Goal: Complete application form

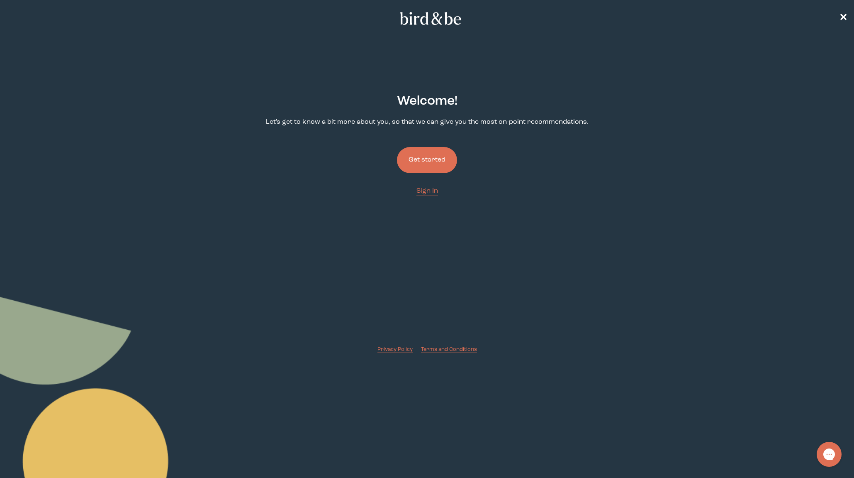
click at [425, 165] on button "Get started" at bounding box center [427, 160] width 60 height 26
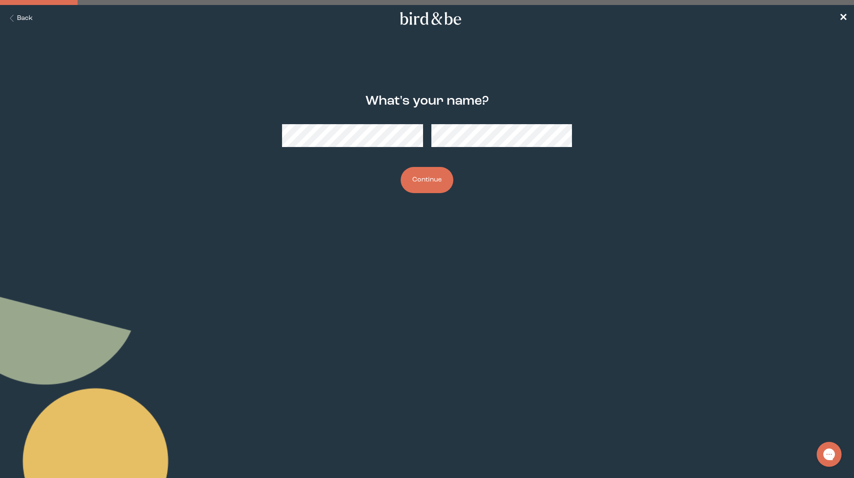
click at [427, 174] on button "Continue" at bounding box center [427, 180] width 53 height 26
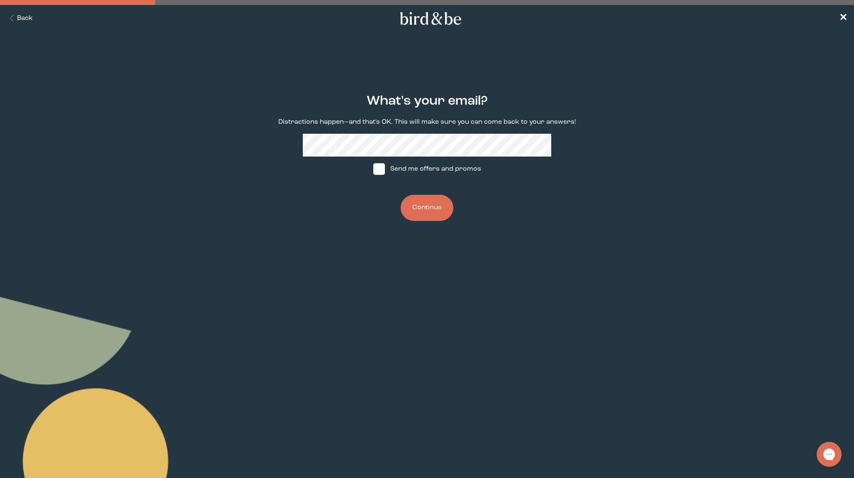
click at [420, 206] on button "Continue" at bounding box center [427, 208] width 53 height 26
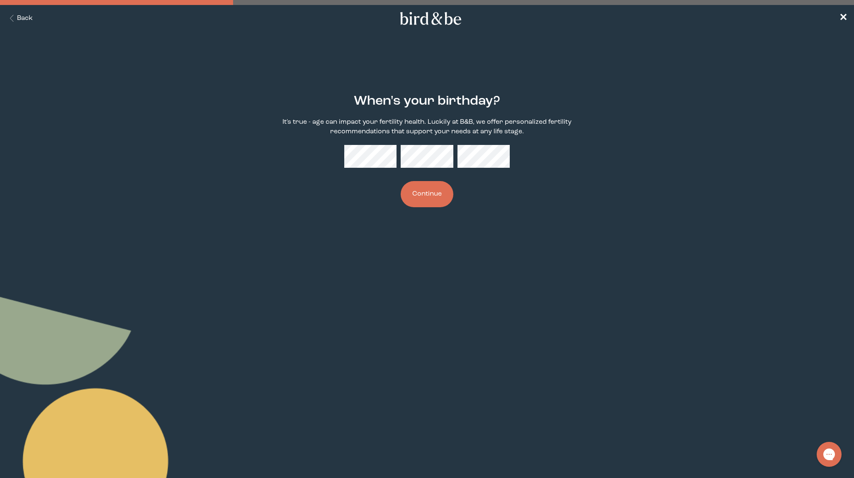
click at [428, 193] on button "Continue" at bounding box center [427, 194] width 53 height 26
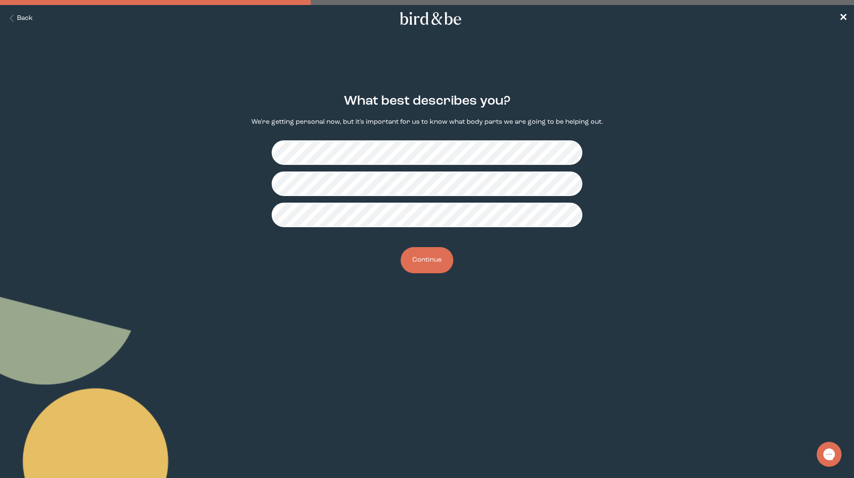
click at [429, 256] on button "Continue" at bounding box center [427, 260] width 53 height 26
click at [429, 263] on button "Continue" at bounding box center [427, 260] width 53 height 26
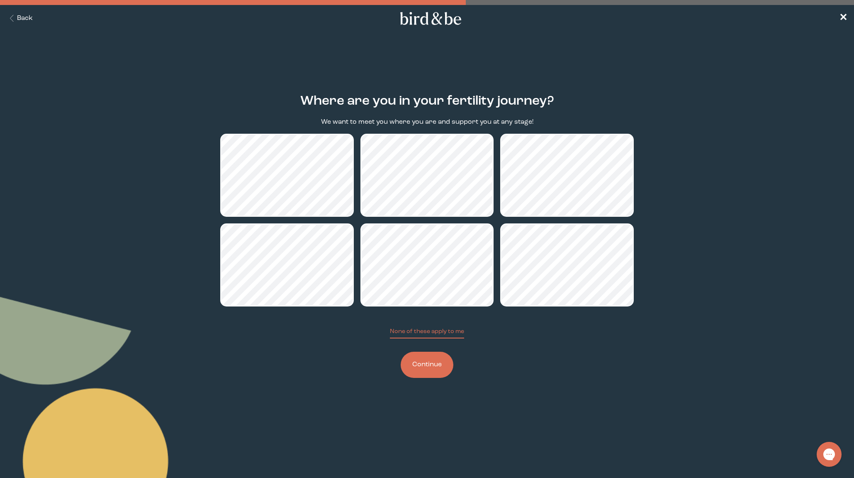
click at [427, 365] on button "Continue" at bounding box center [427, 364] width 53 height 26
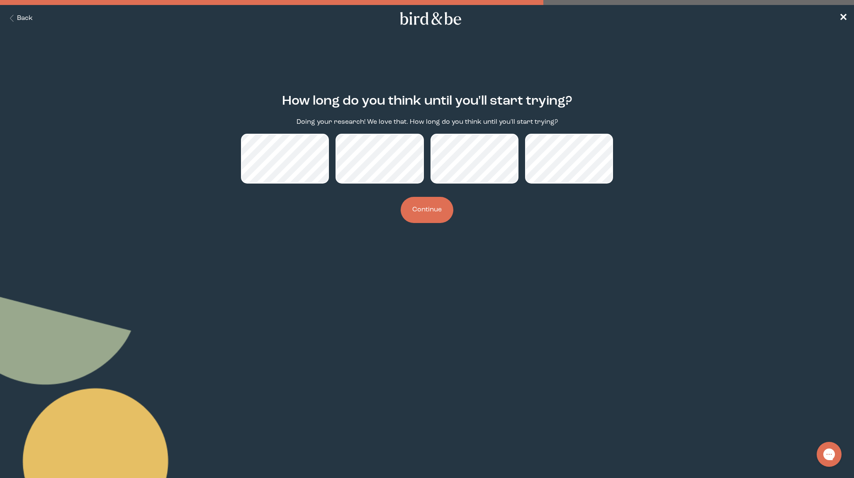
click at [414, 210] on button "Continue" at bounding box center [427, 210] width 53 height 26
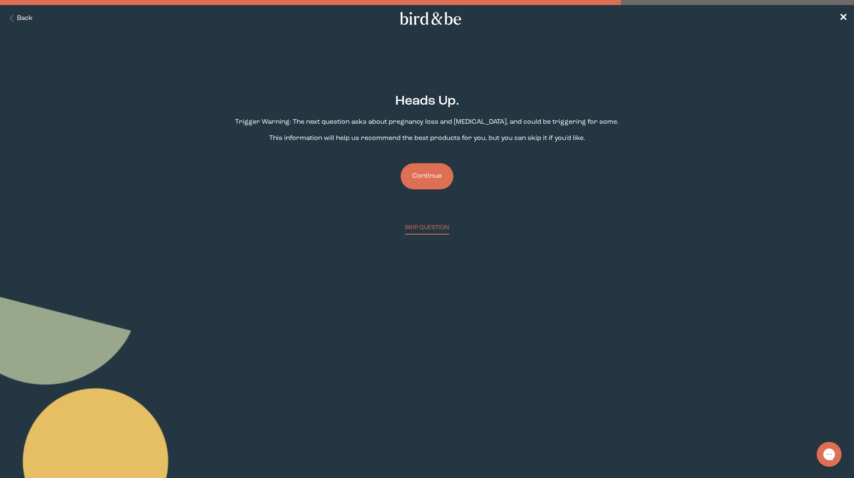
click at [419, 178] on button "Continue" at bounding box center [427, 176] width 53 height 26
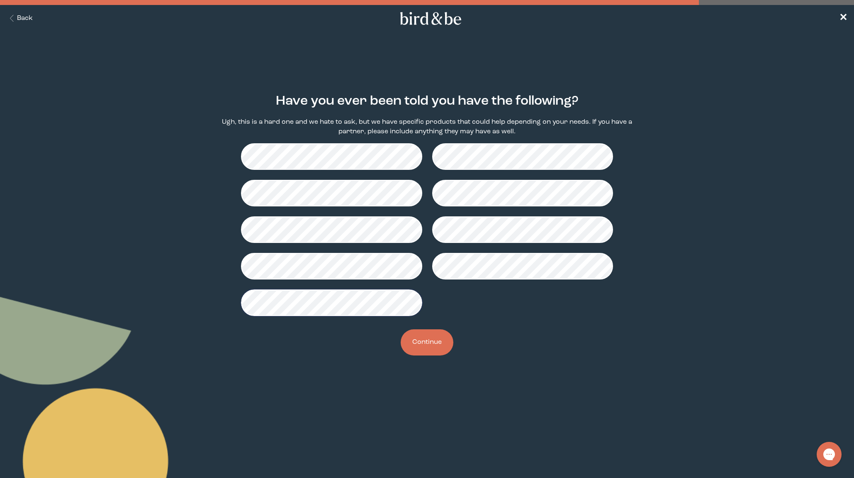
click at [420, 338] on button "Continue" at bounding box center [427, 342] width 53 height 26
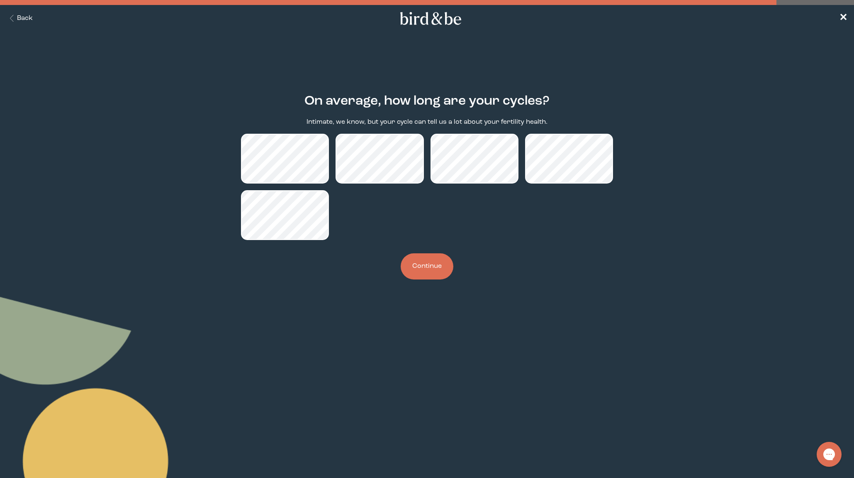
click at [429, 273] on button "Continue" at bounding box center [427, 266] width 53 height 26
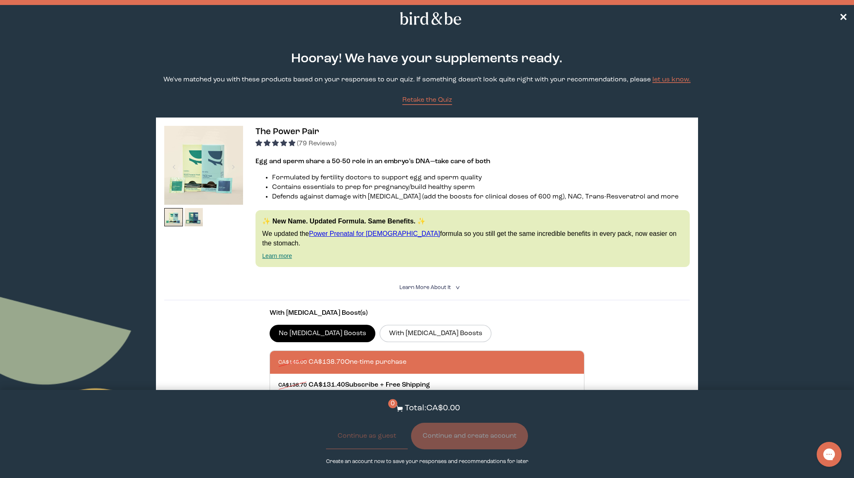
click at [437, 283] on summary "Learn More About it <" at bounding box center [428, 287] width 56 height 8
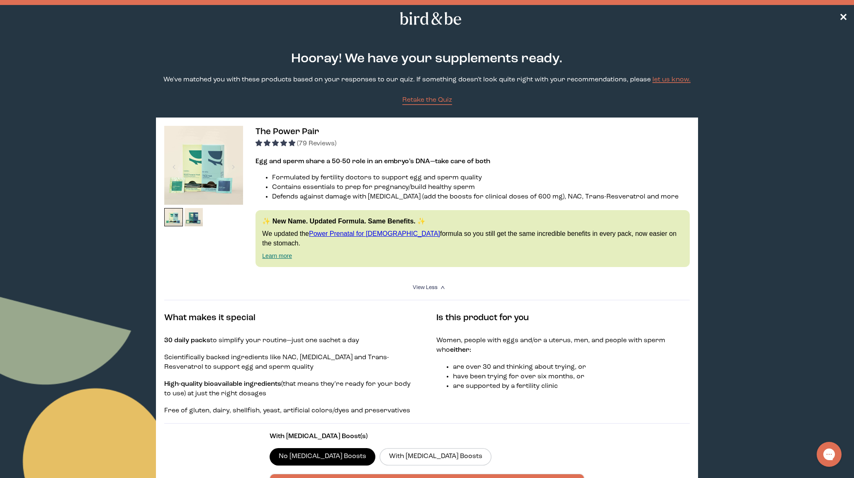
scroll to position [0, 0]
click at [209, 170] on img at bounding box center [203, 164] width 79 height 79
click at [234, 170] on div at bounding box center [233, 166] width 11 height 18
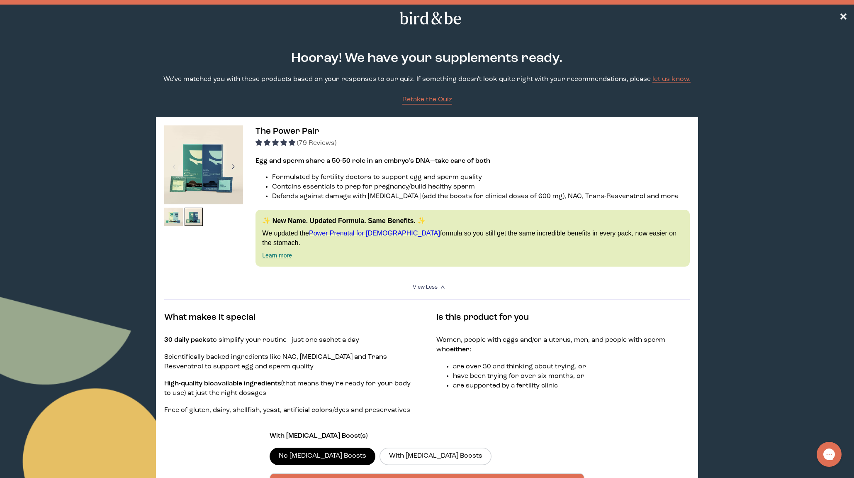
click at [233, 168] on div at bounding box center [233, 166] width 11 height 18
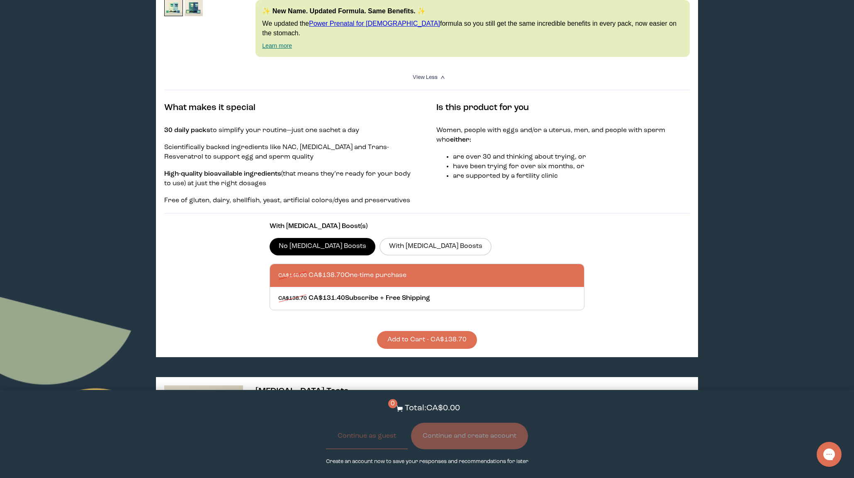
scroll to position [212, 0]
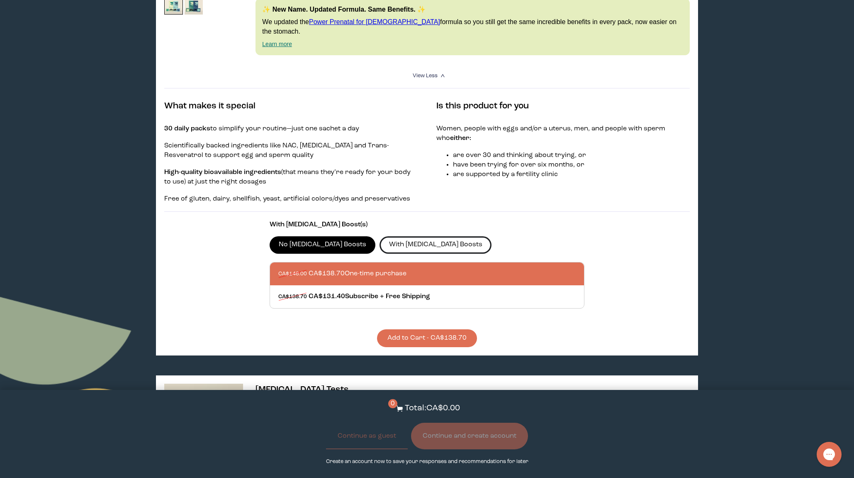
click at [406, 236] on label "With [MEDICAL_DATA] Boosts" at bounding box center [436, 244] width 112 height 17
click at [0, 0] on input "With [MEDICAL_DATA] Boosts" at bounding box center [0, 0] width 0 height 0
click at [338, 236] on label "No [MEDICAL_DATA] Boosts" at bounding box center [323, 244] width 106 height 17
click at [0, 0] on input "No [MEDICAL_DATA] Boosts" at bounding box center [0, 0] width 0 height 0
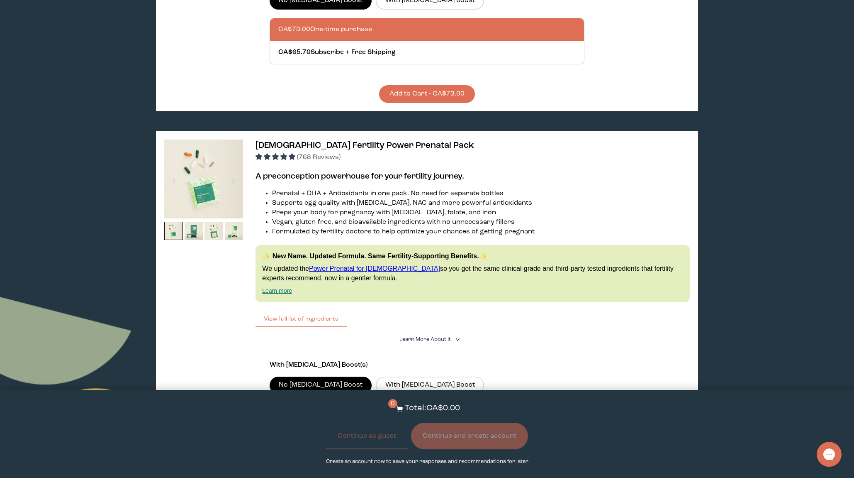
scroll to position [1590, 0]
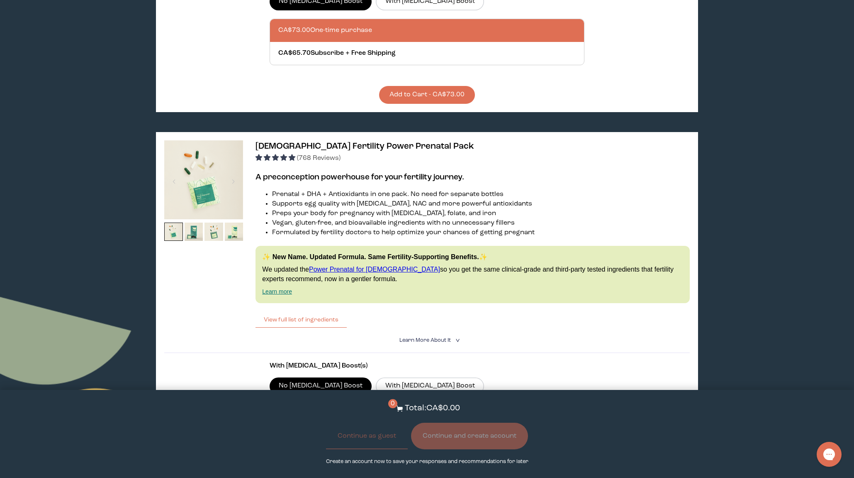
click at [424, 337] on span "Learn More About it" at bounding box center [425, 339] width 51 height 5
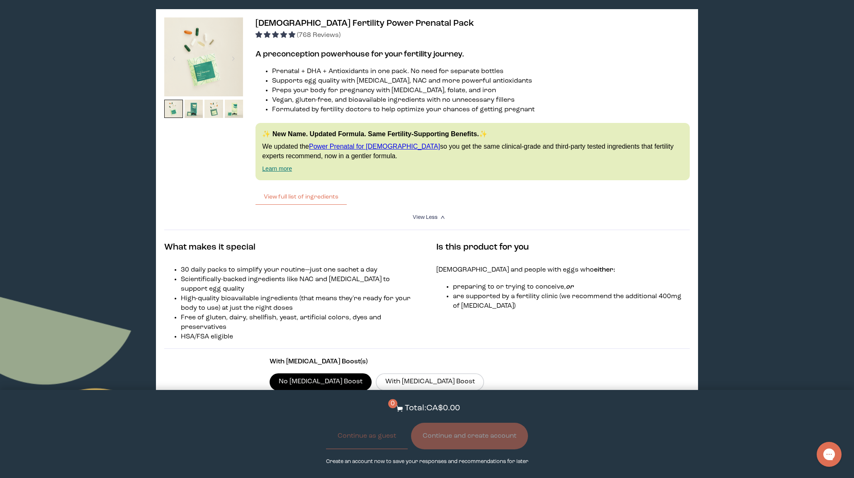
scroll to position [1716, 0]
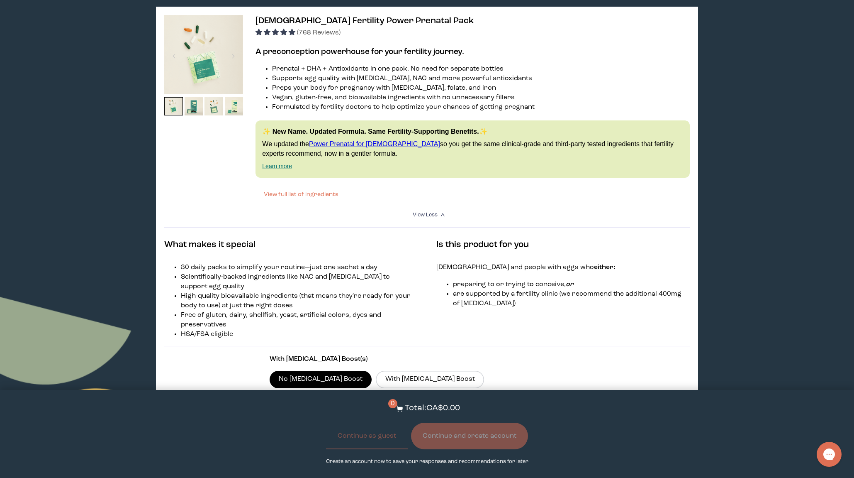
click at [304, 186] on button "View full list of ingredients" at bounding box center [301, 194] width 91 height 17
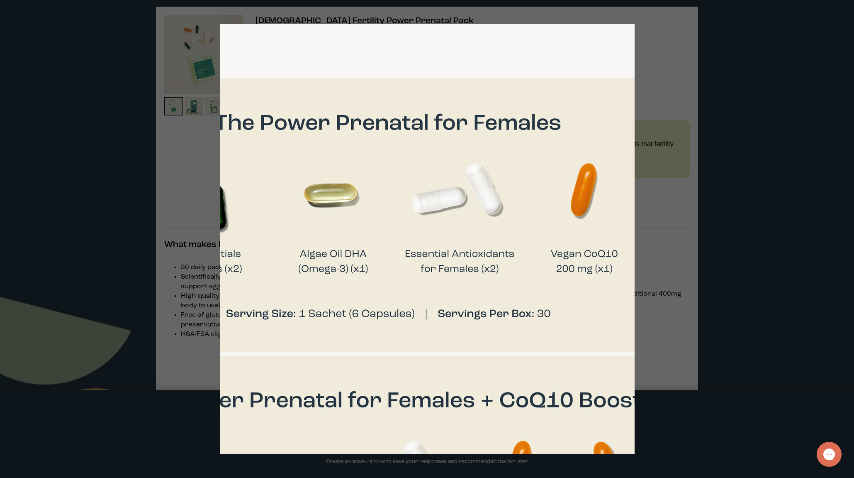
scroll to position [0, 477]
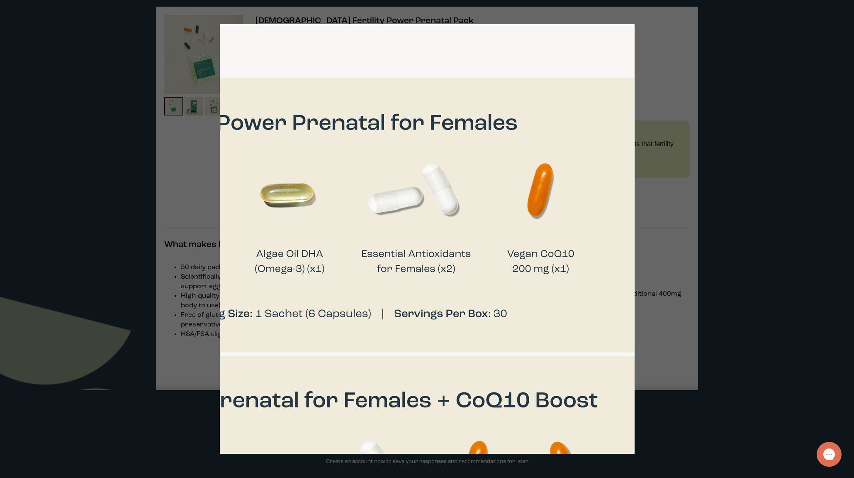
click at [616, 42] on div "List of ingredients ✖ Vitamin A (as [MEDICAL_DATA]) 540 mcg RAE Daily Value: 72…" at bounding box center [427, 239] width 415 height 430
click at [677, 115] on div at bounding box center [427, 239] width 854 height 478
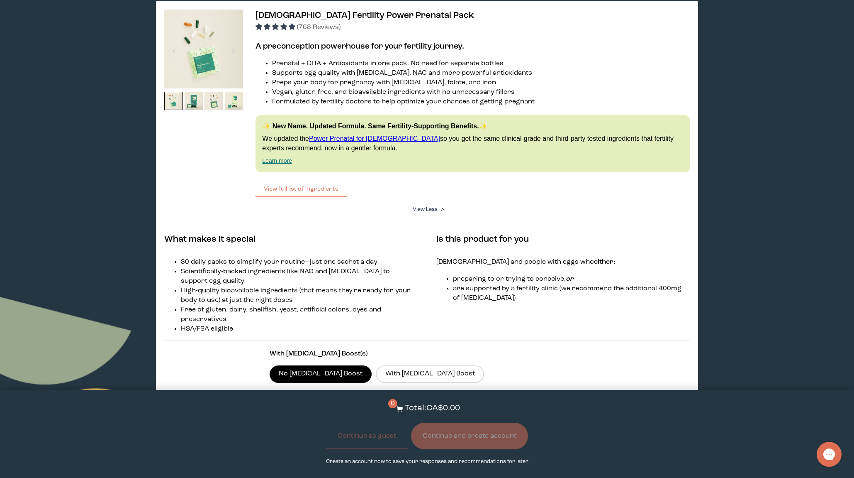
scroll to position [1722, 0]
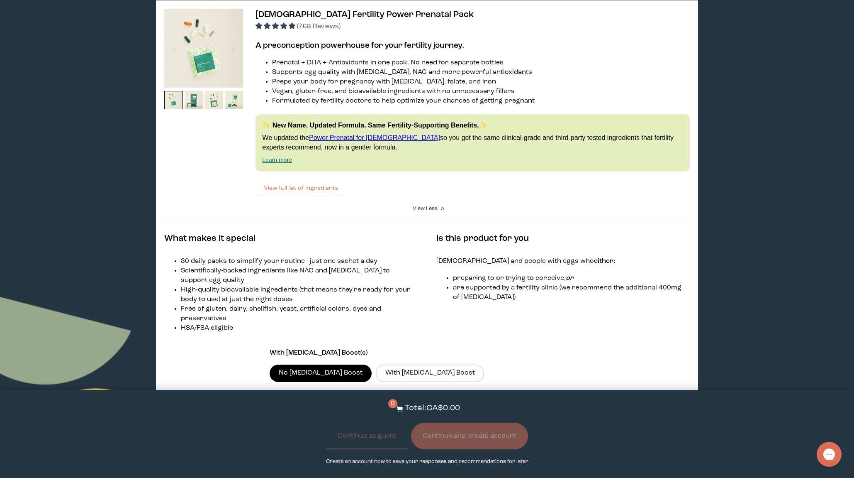
click at [314, 180] on button "View full list of ingredients" at bounding box center [301, 188] width 91 height 17
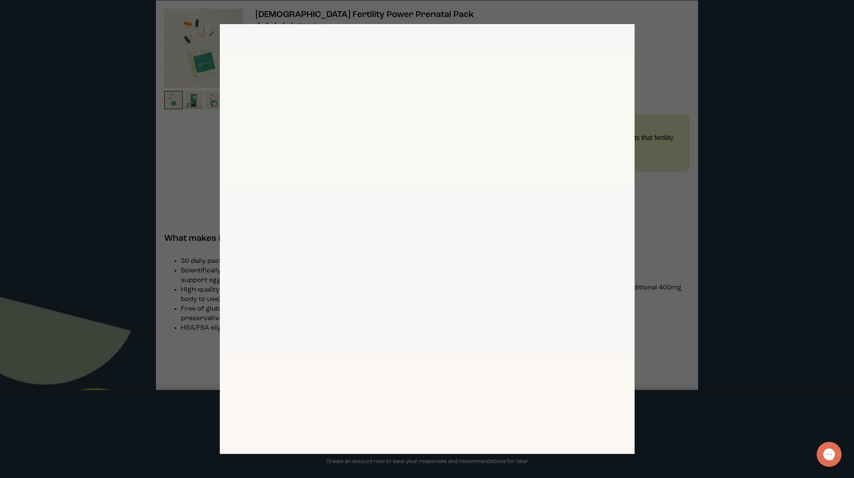
scroll to position [1375, 477]
click at [733, 179] on div at bounding box center [427, 239] width 854 height 478
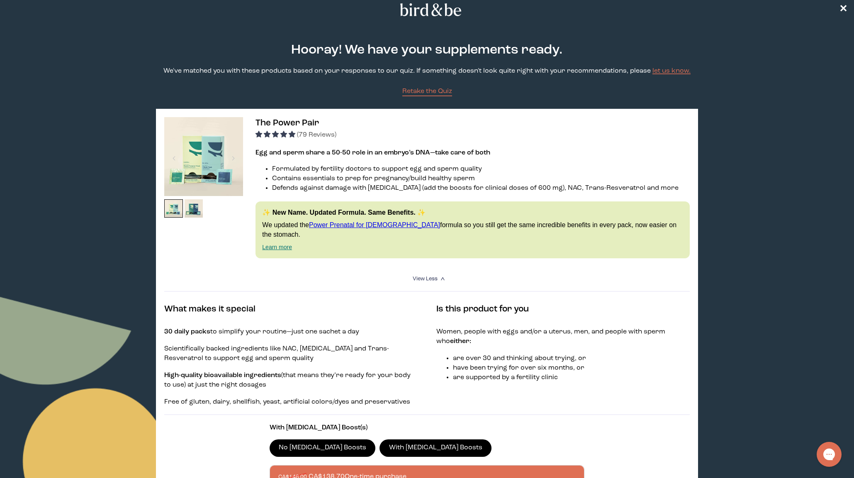
scroll to position [0, 0]
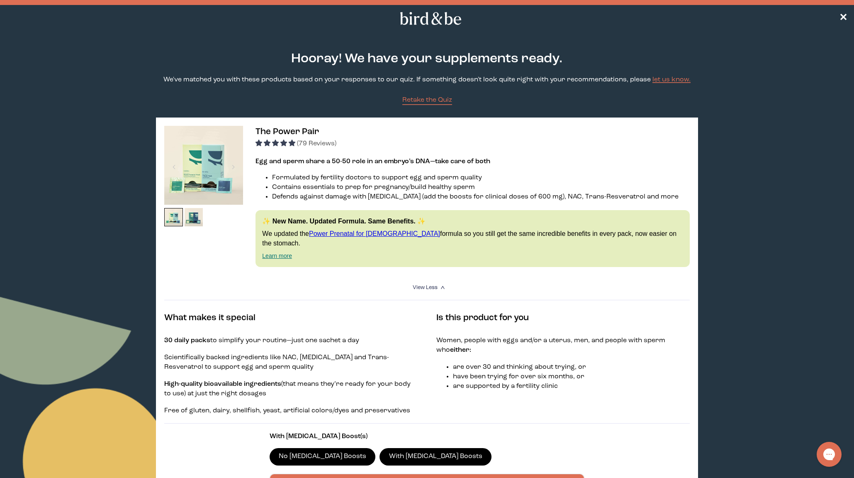
click at [423, 15] on icon at bounding box center [430, 18] width 65 height 13
